Goal: Information Seeking & Learning: Learn about a topic

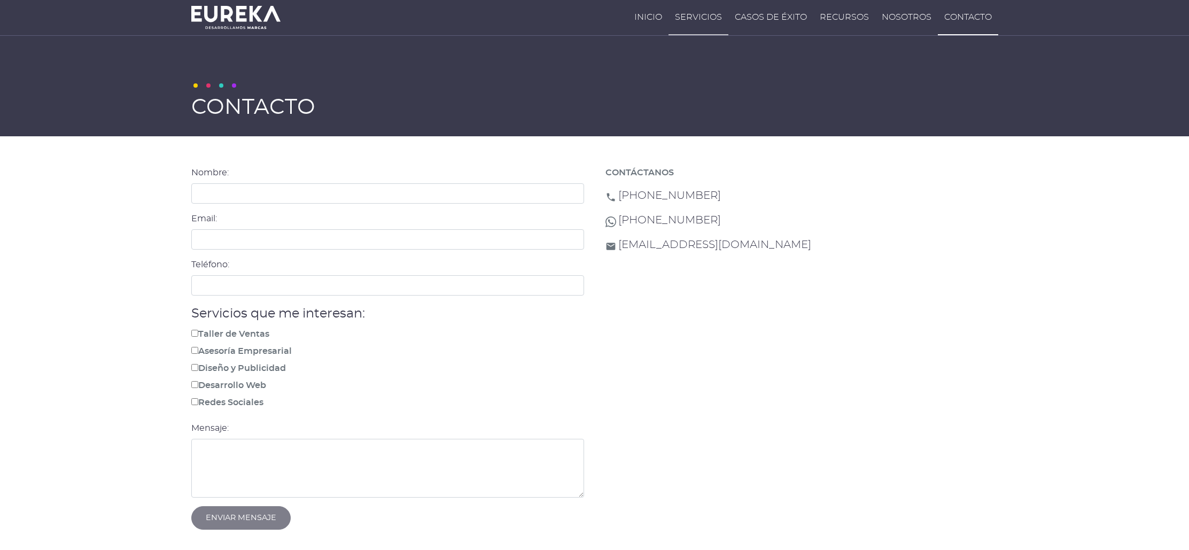
click at [716, 20] on link "Servicios" at bounding box center [698, 17] width 60 height 35
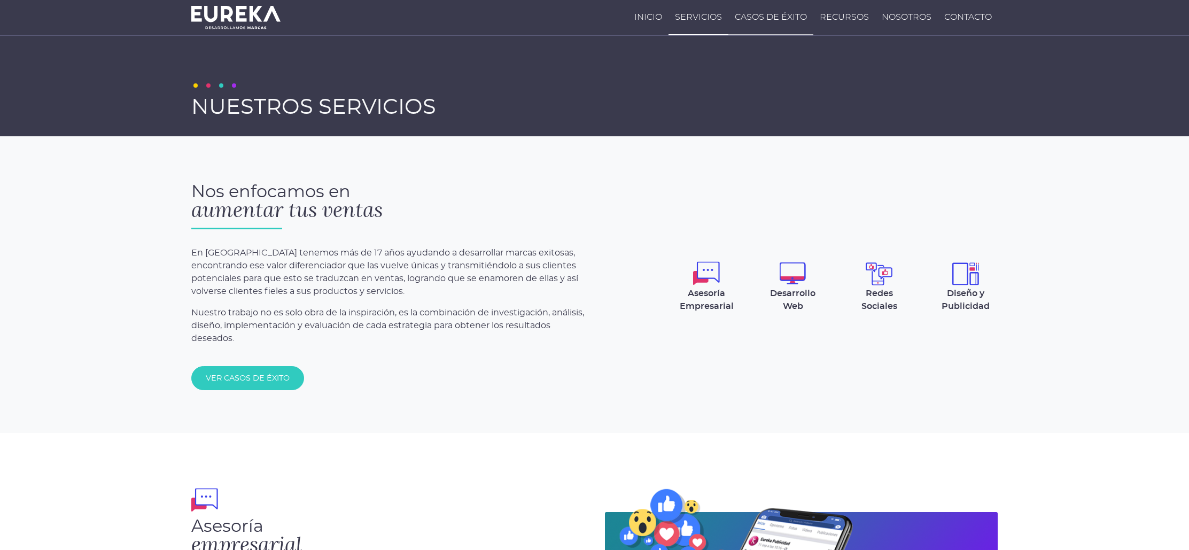
click at [784, 12] on link "Casos de Éxito" at bounding box center [770, 17] width 85 height 35
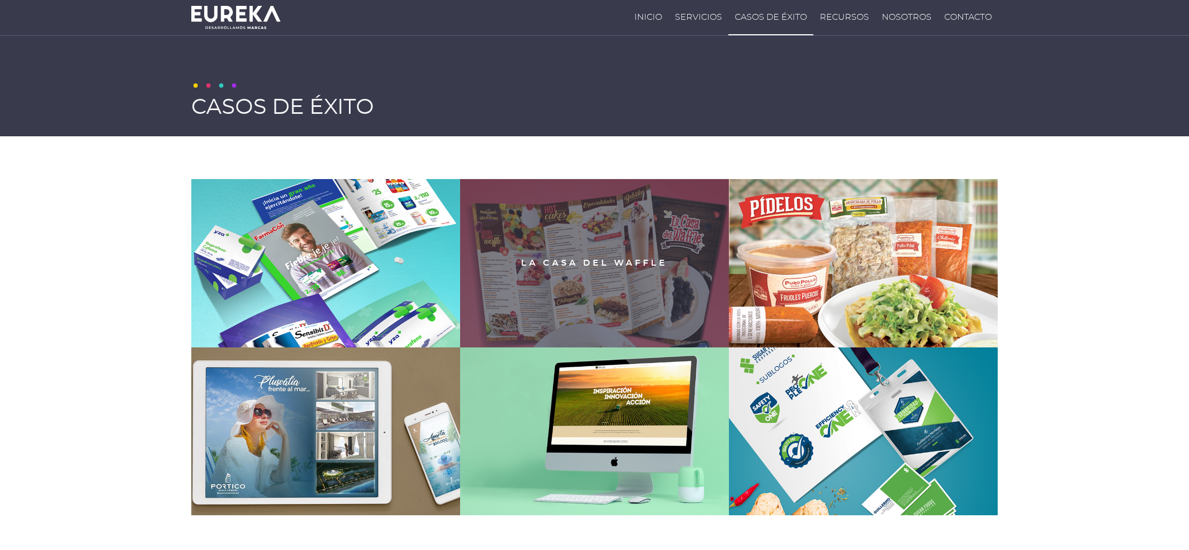
click at [642, 268] on div "La Casa del Waffle" at bounding box center [594, 263] width 269 height 168
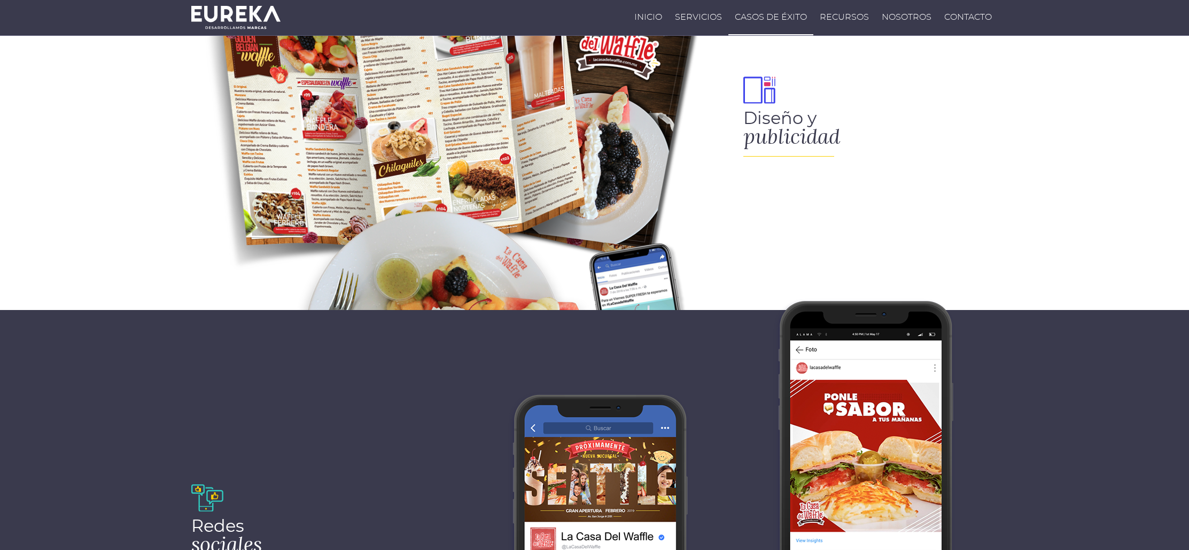
scroll to position [611, 0]
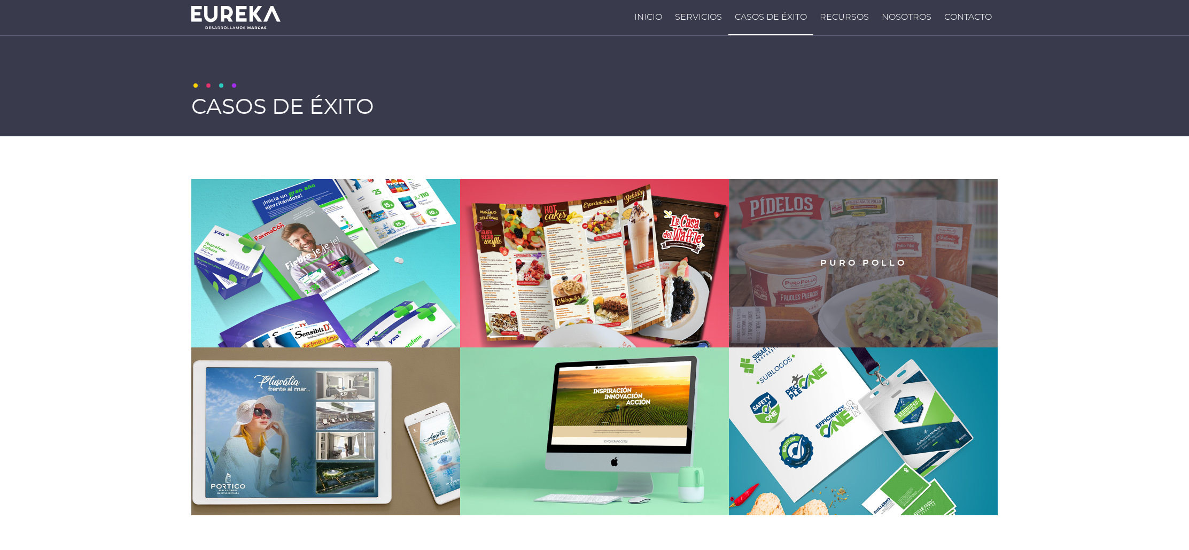
click at [790, 275] on div "Puro Pollo" at bounding box center [863, 263] width 269 height 168
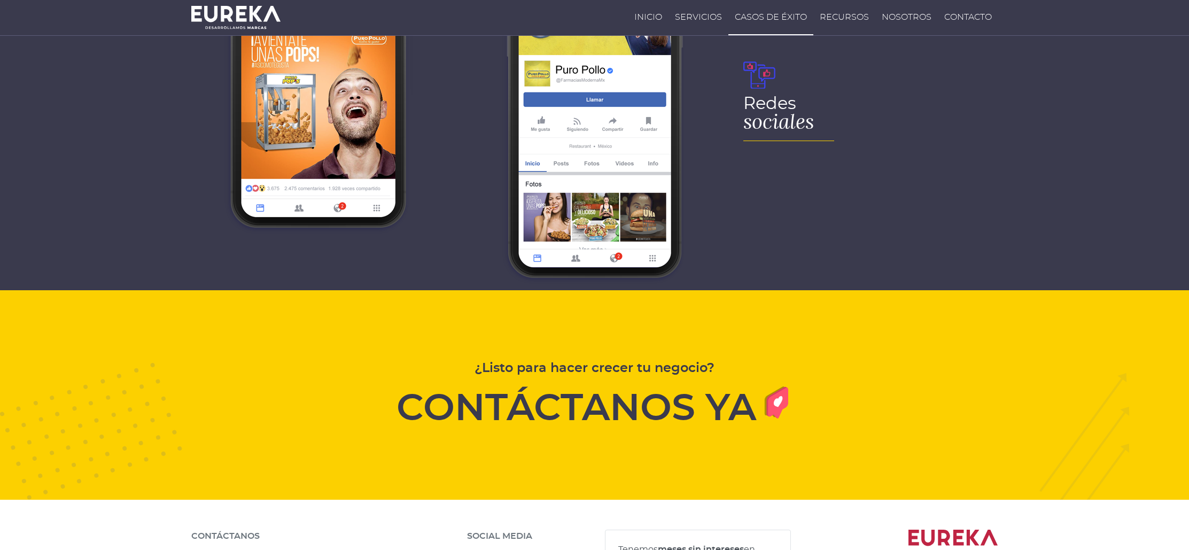
scroll to position [1104, 0]
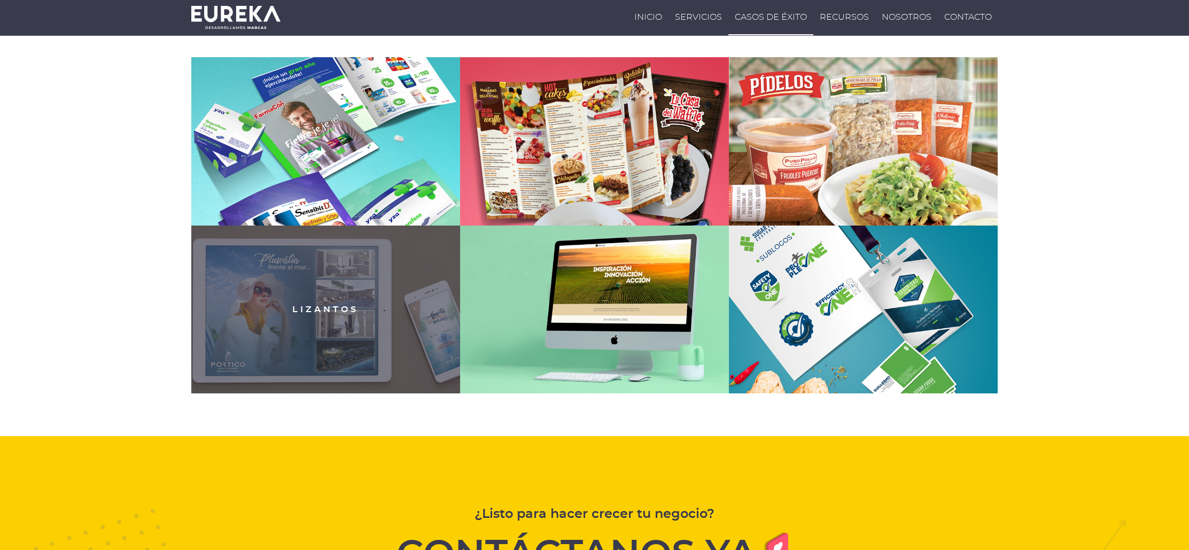
scroll to position [153, 0]
